Goal: Information Seeking & Learning: Find specific fact

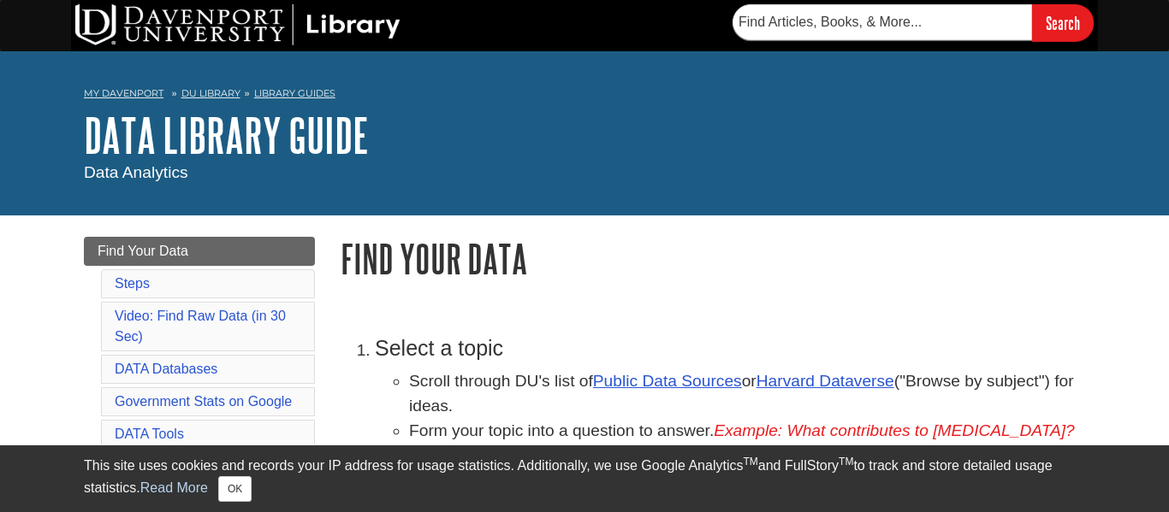
scroll to position [175, 0]
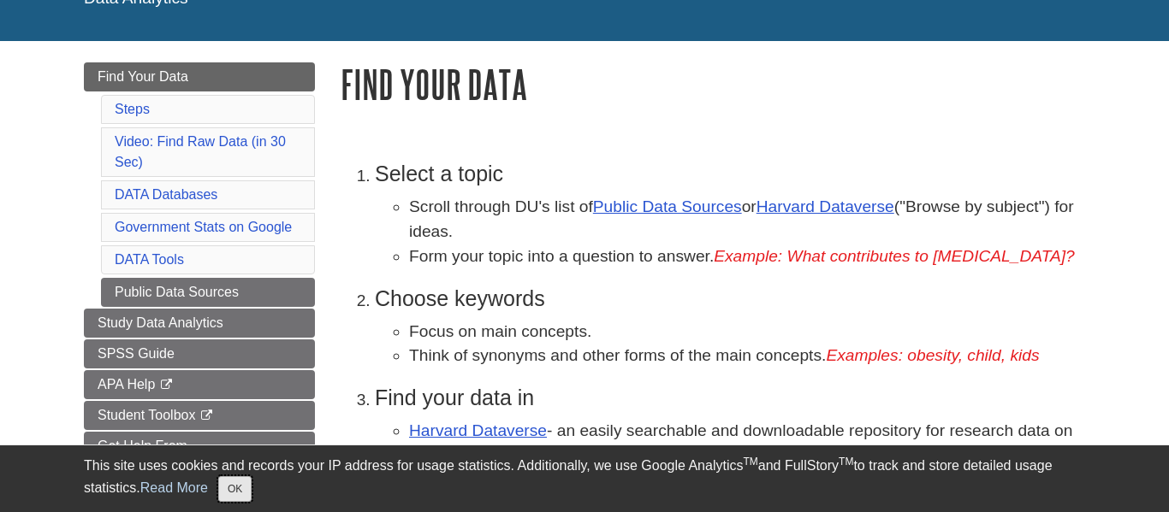
click at [223, 479] on button "OK" at bounding box center [234, 489] width 33 height 26
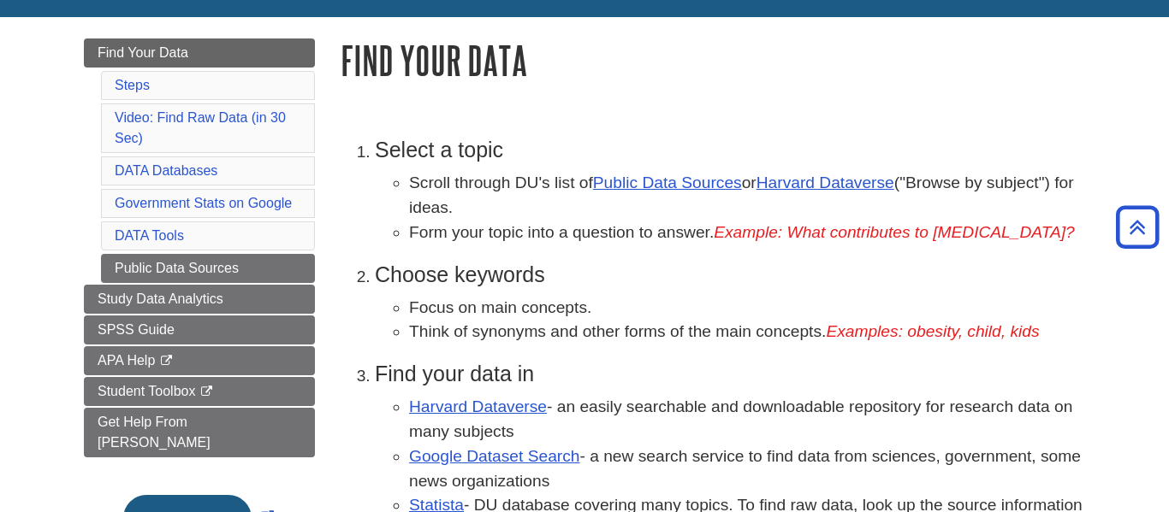
scroll to position [0, 0]
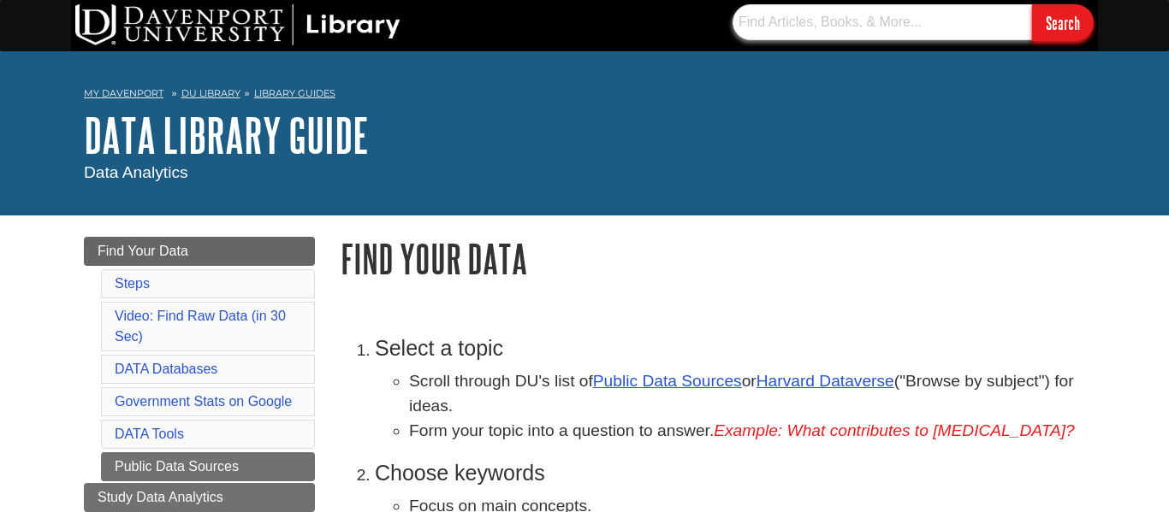
click at [796, 28] on input "text" at bounding box center [881, 22] width 299 height 36
type input "staghorn coral"
click at [1032, 4] on input "Search" at bounding box center [1063, 22] width 62 height 37
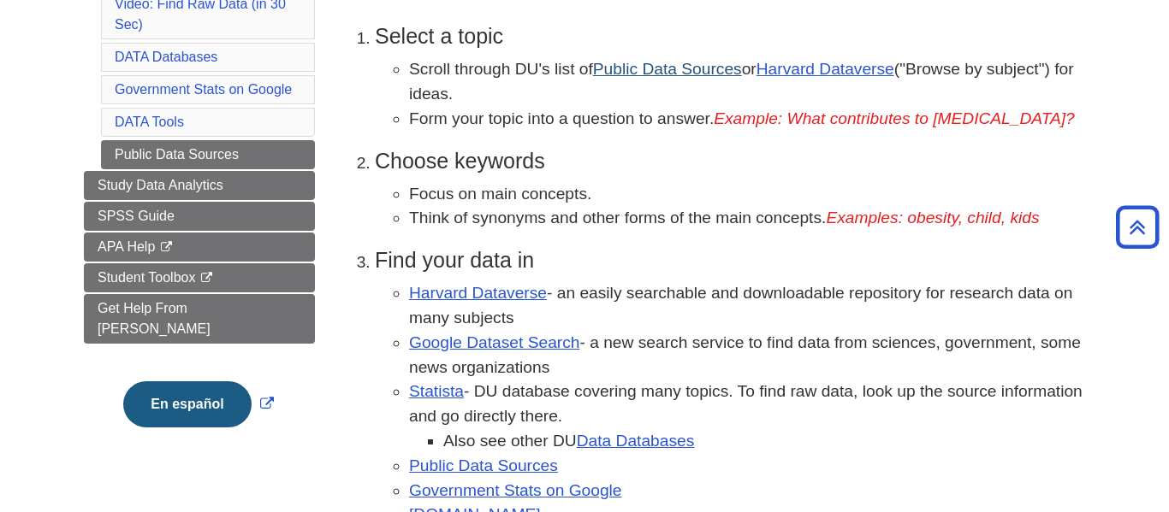
scroll to position [309, 0]
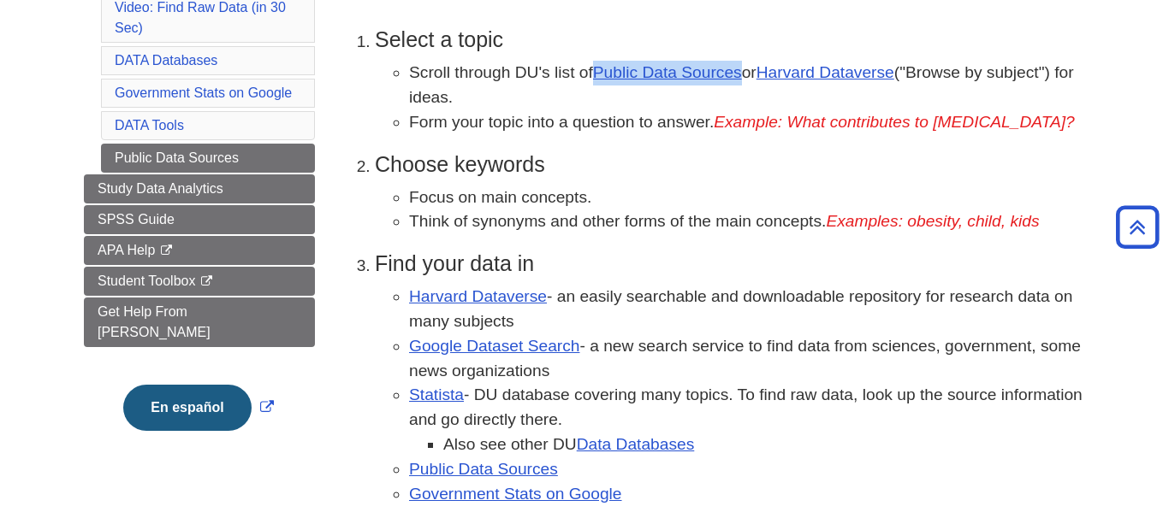
click at [642, 137] on ol "Select a topic Scroll through DU's list of Public Data Sources or Harvard Datav…" at bounding box center [712, 328] width 744 height 603
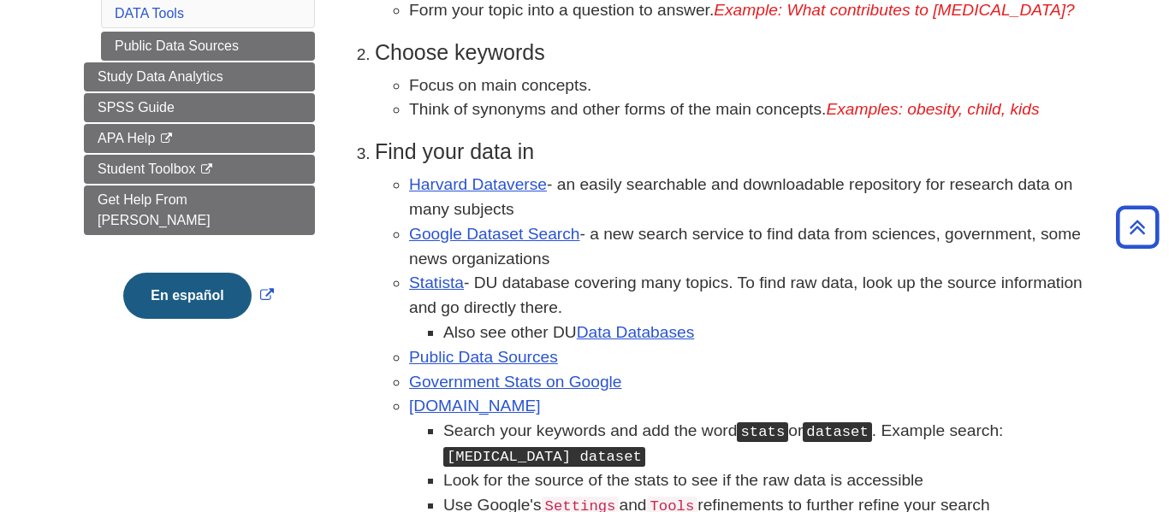
scroll to position [419, 0]
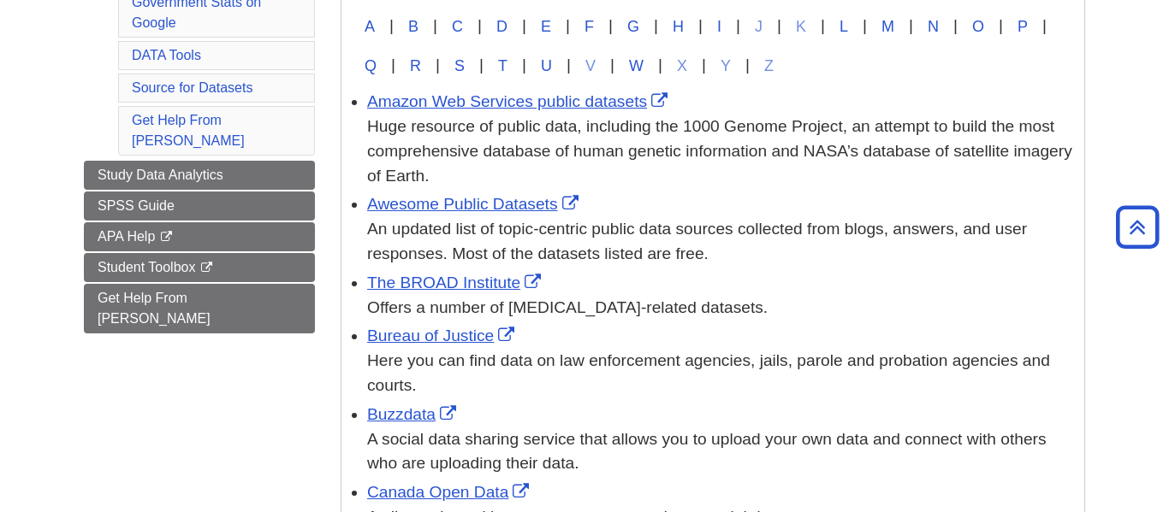
scroll to position [376, 0]
click at [565, 156] on div "Huge resource of public data, including the 1000 Genome Project, an attempt to …" at bounding box center [721, 152] width 708 height 74
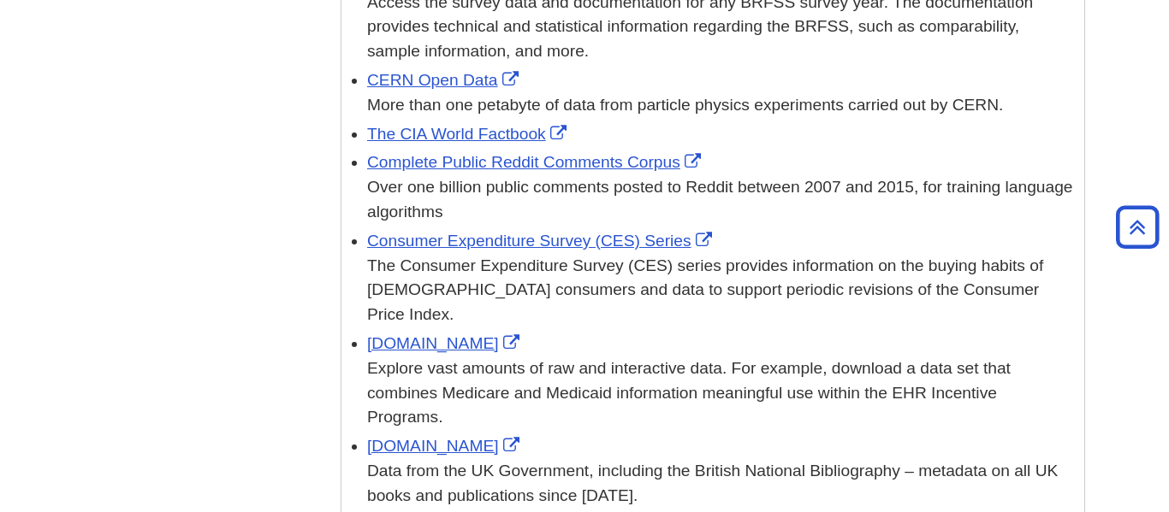
scroll to position [942, 0]
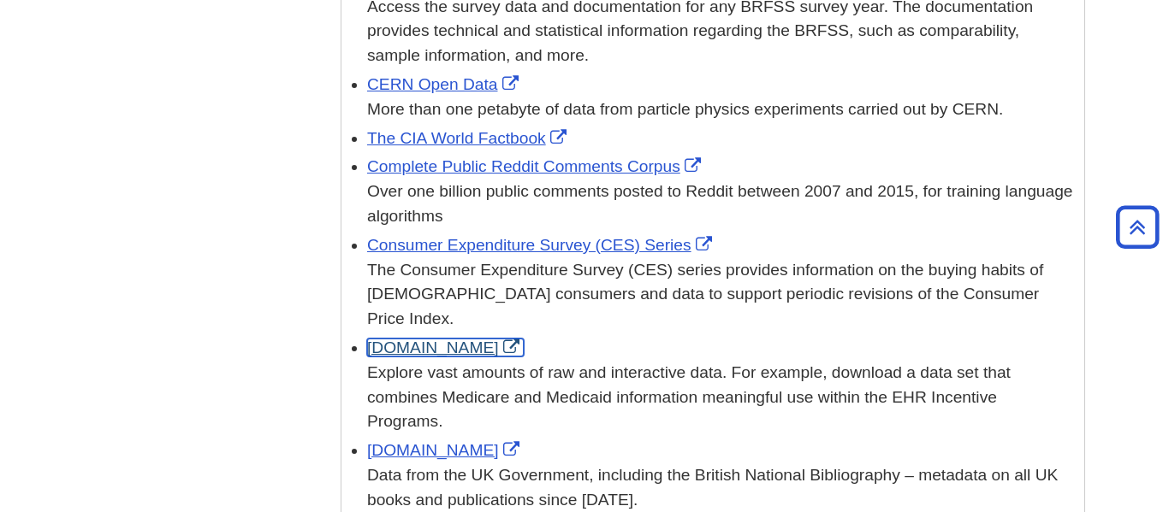
click at [400, 339] on link "Data.gov" at bounding box center [445, 348] width 157 height 18
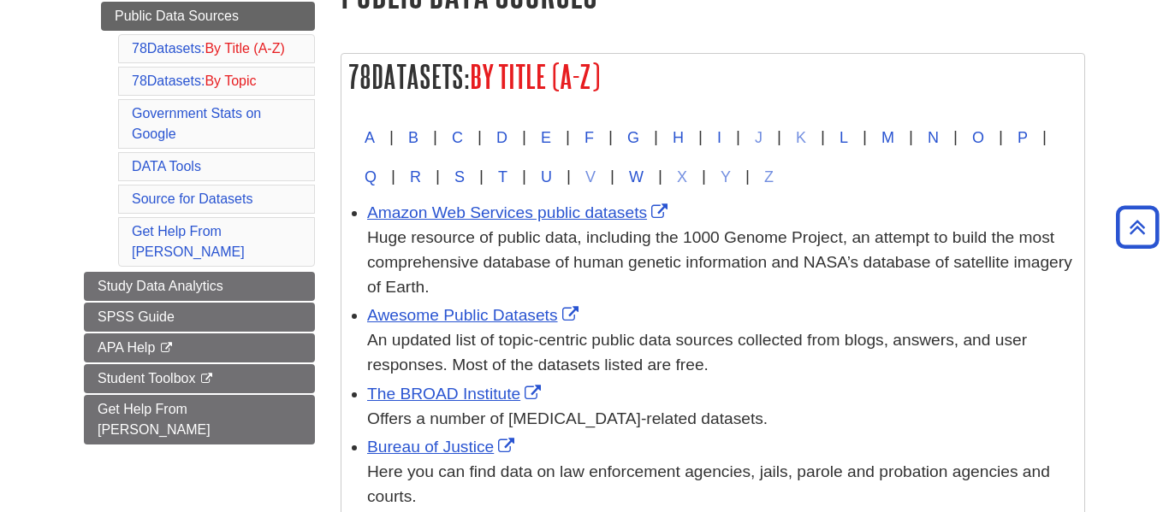
scroll to position [250, 0]
